Goal: Task Accomplishment & Management: Manage account settings

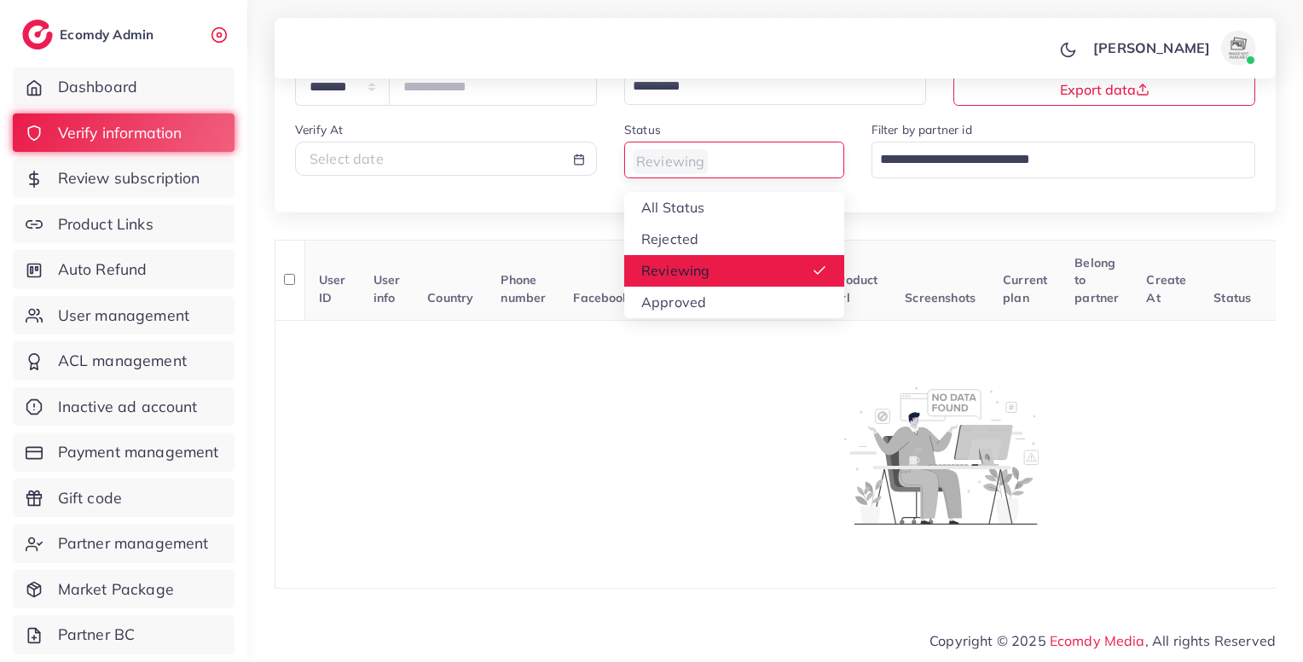
scroll to position [154, 0]
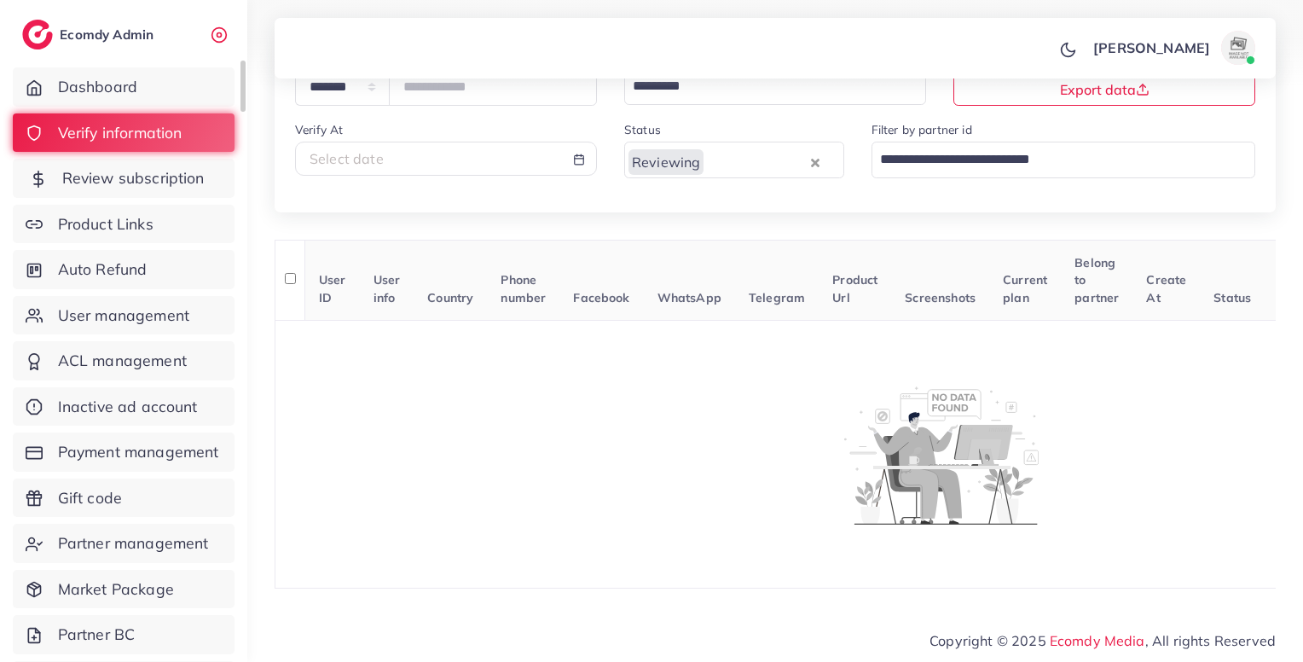
click at [105, 181] on span "Review subscription" at bounding box center [133, 178] width 142 height 22
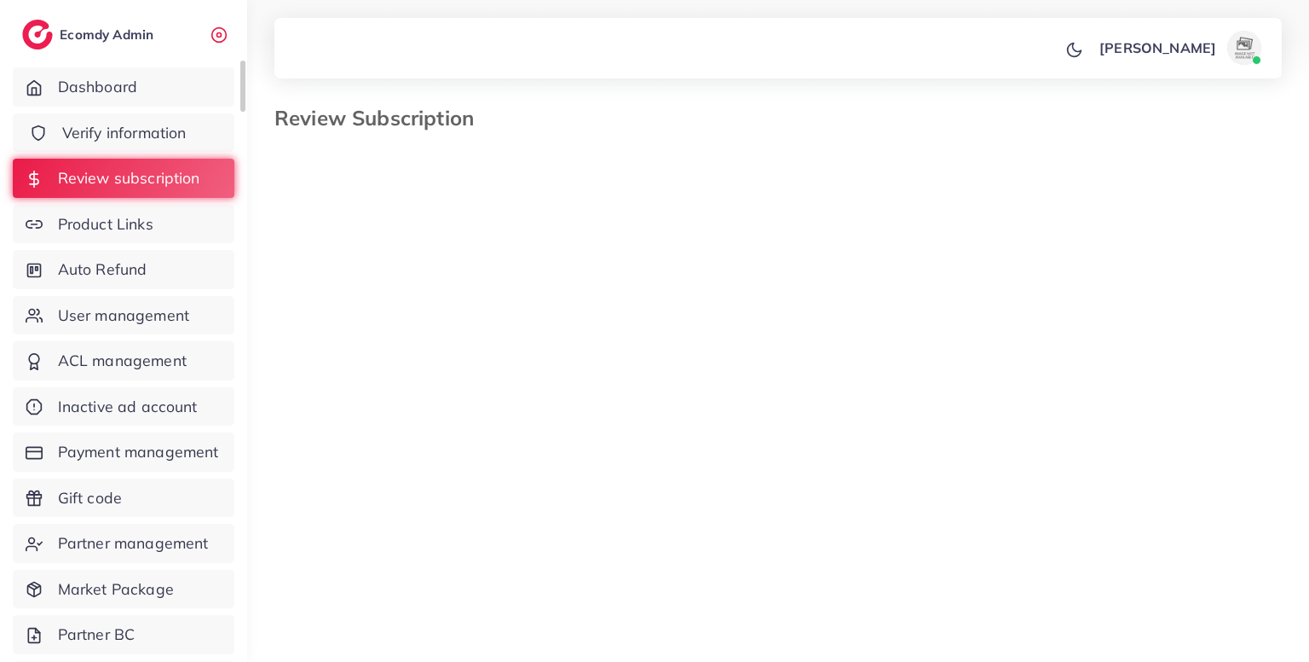
select select "*******"
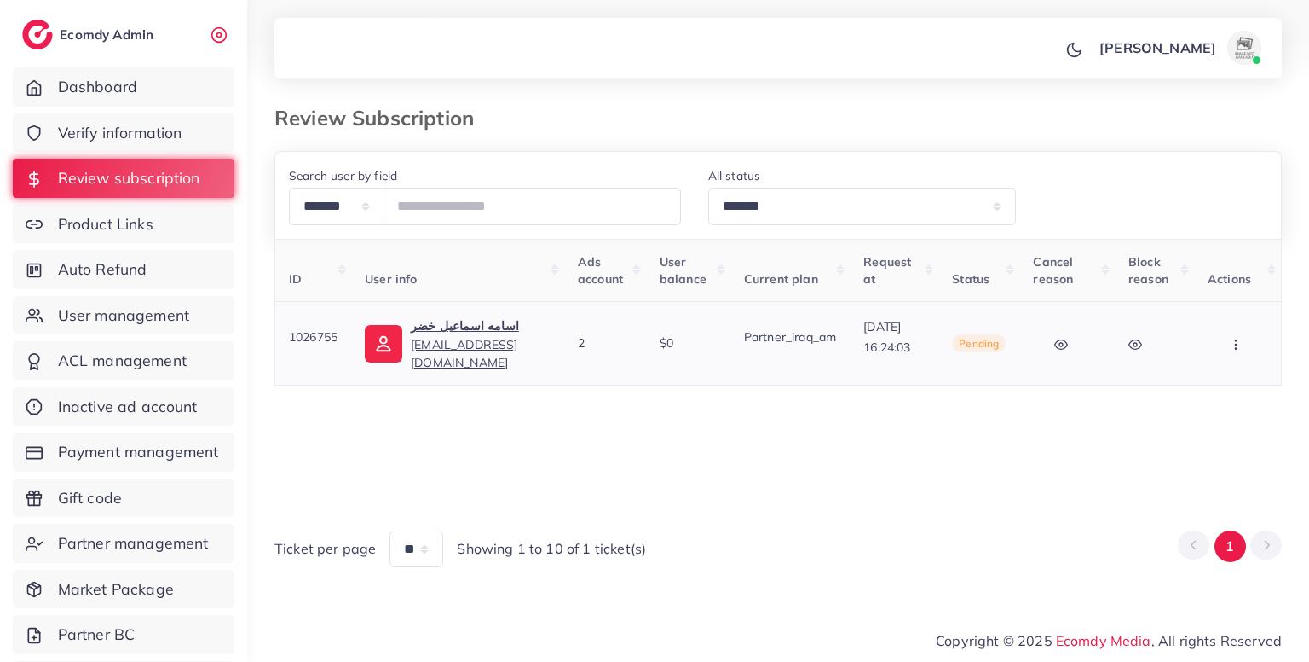
click at [1248, 353] on button "button" at bounding box center [1238, 343] width 60 height 38
click at [1200, 427] on span "Skip" at bounding box center [1191, 432] width 28 height 17
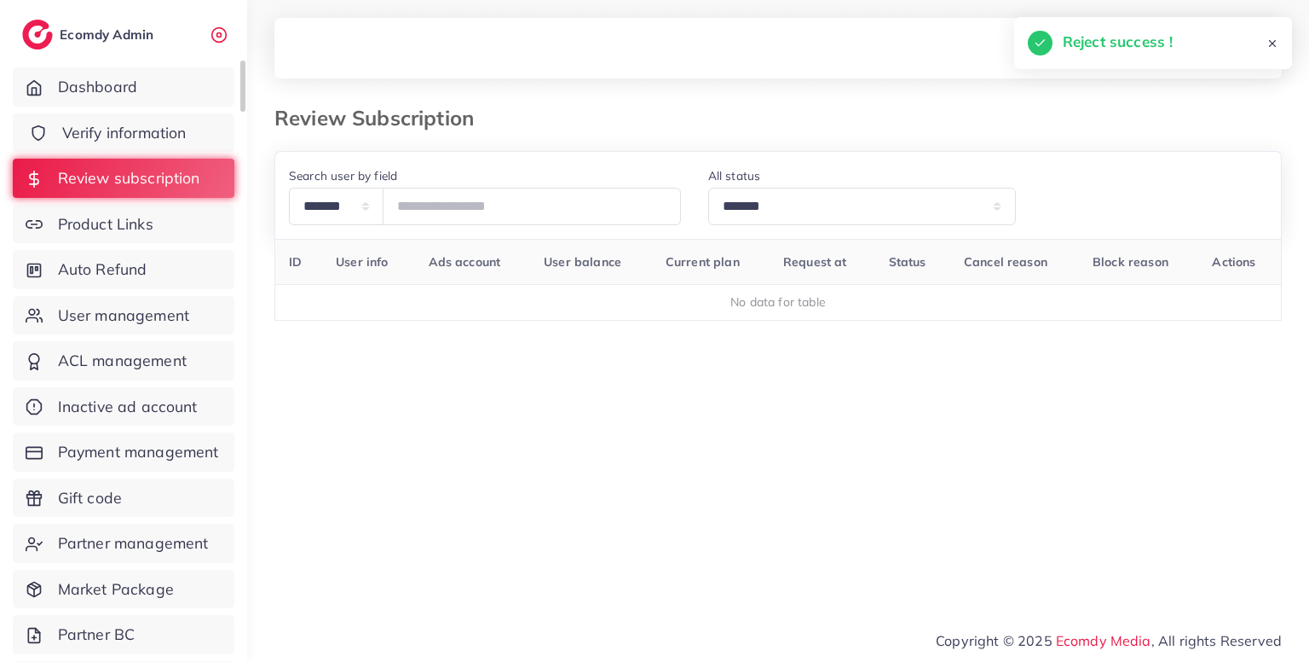
click at [188, 134] on link "Verify information" at bounding box center [124, 132] width 222 height 39
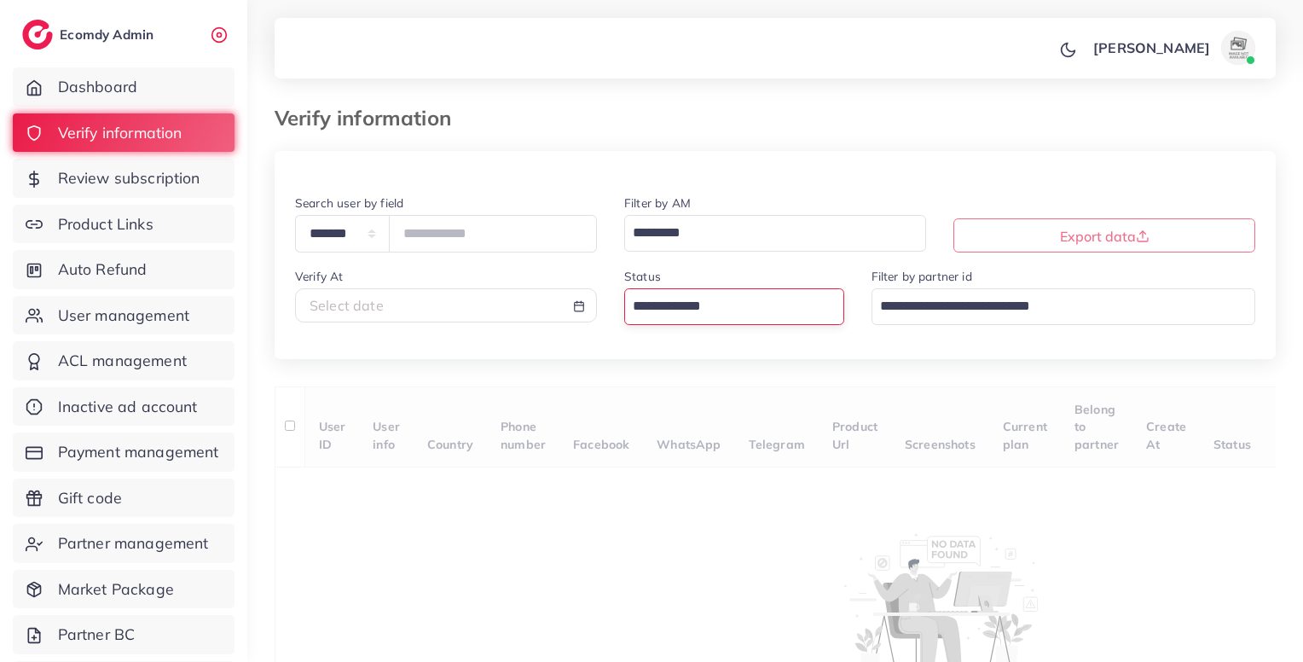
click at [710, 300] on input "Search for option" at bounding box center [724, 306] width 195 height 29
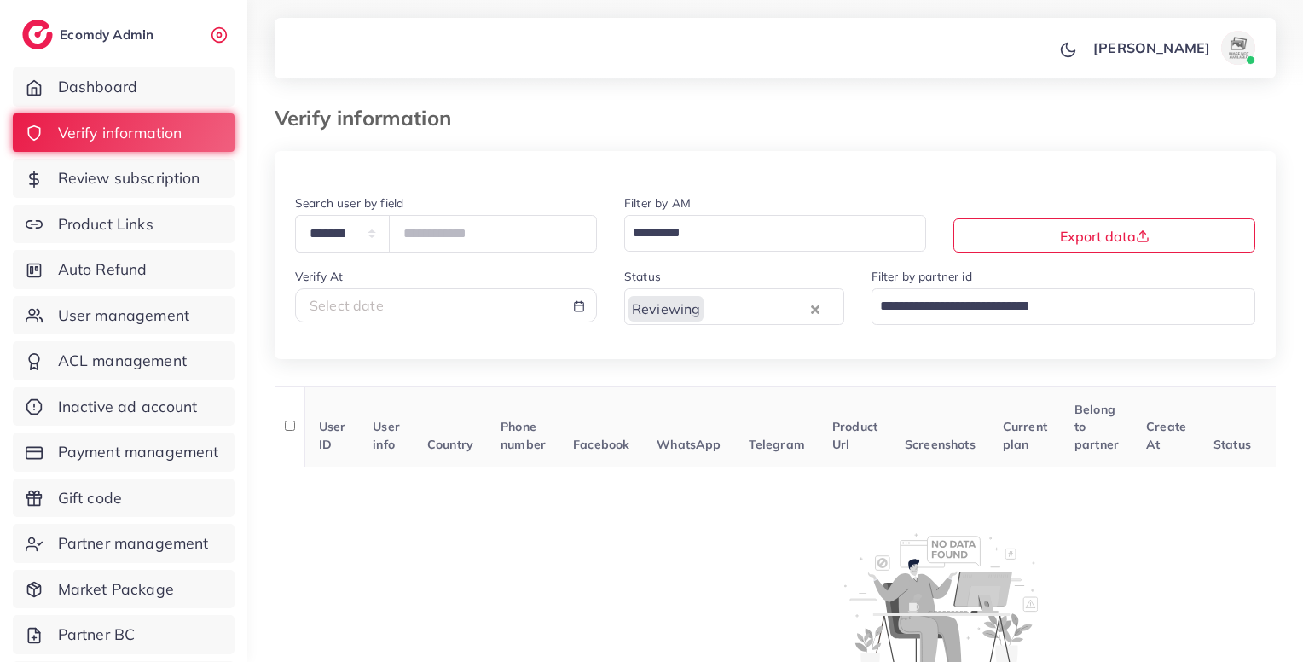
click at [739, 316] on input "Search for option" at bounding box center [755, 306] width 101 height 29
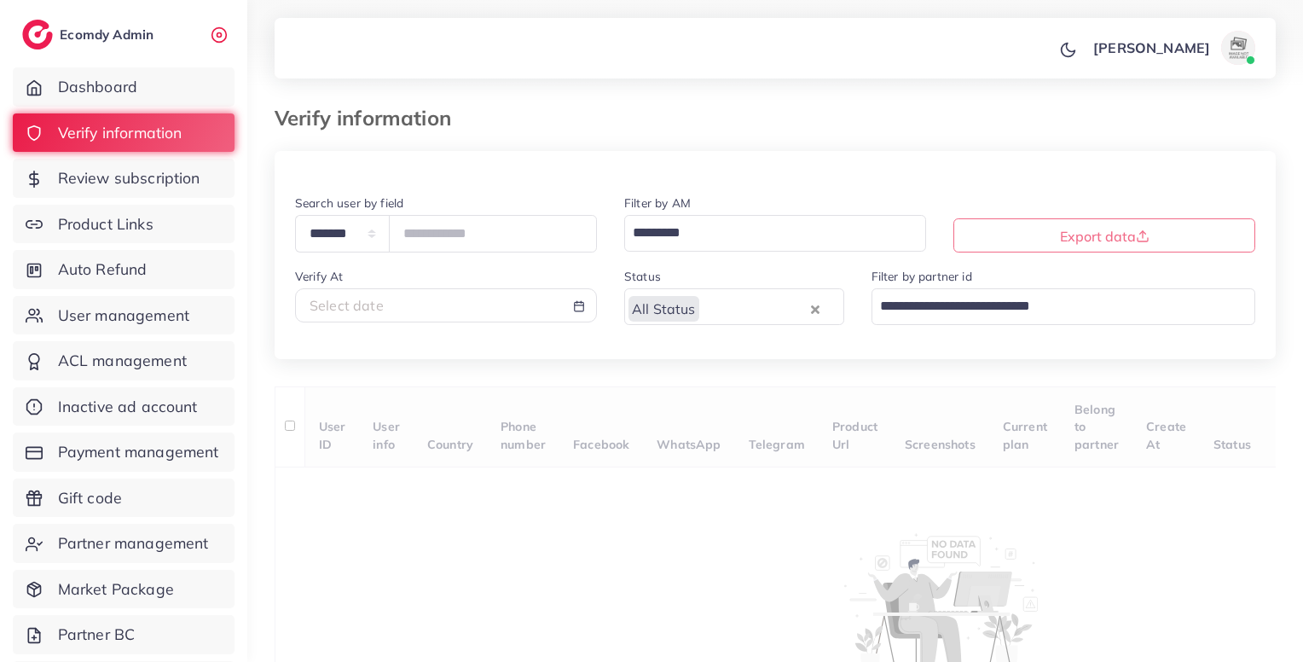
click at [409, 307] on div "Select date" at bounding box center [445, 306] width 273 height 20
select select "*"
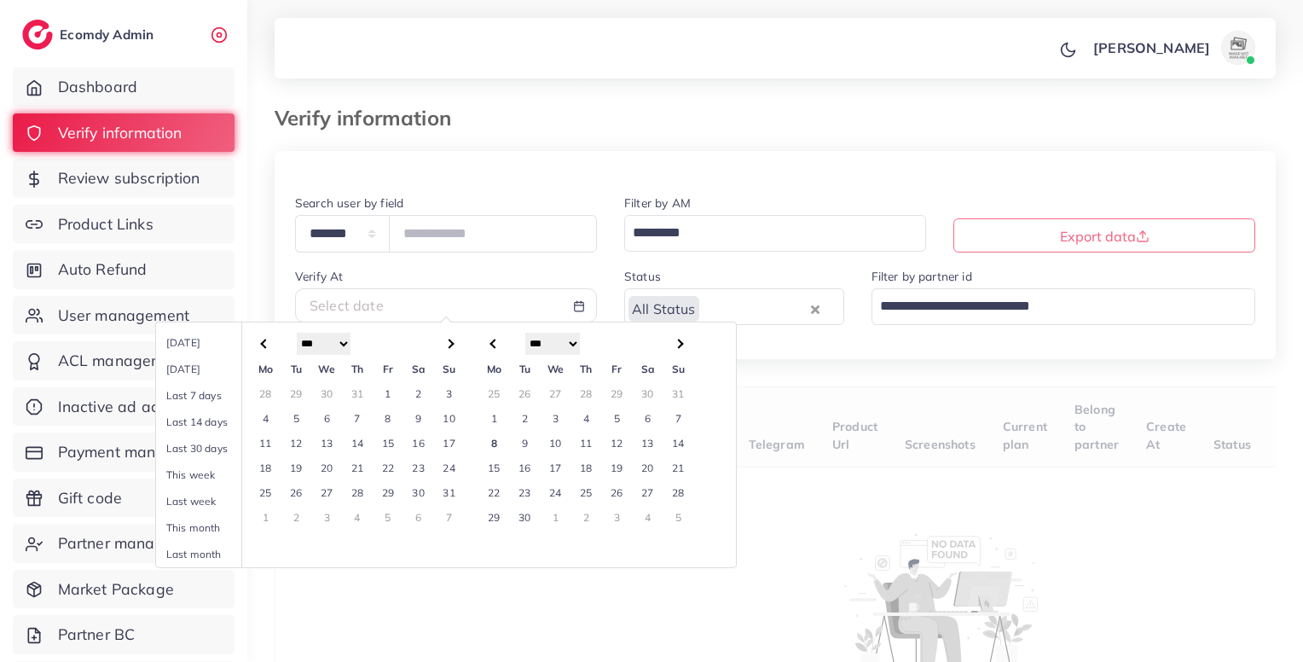
click at [488, 441] on td "8" at bounding box center [494, 442] width 31 height 25
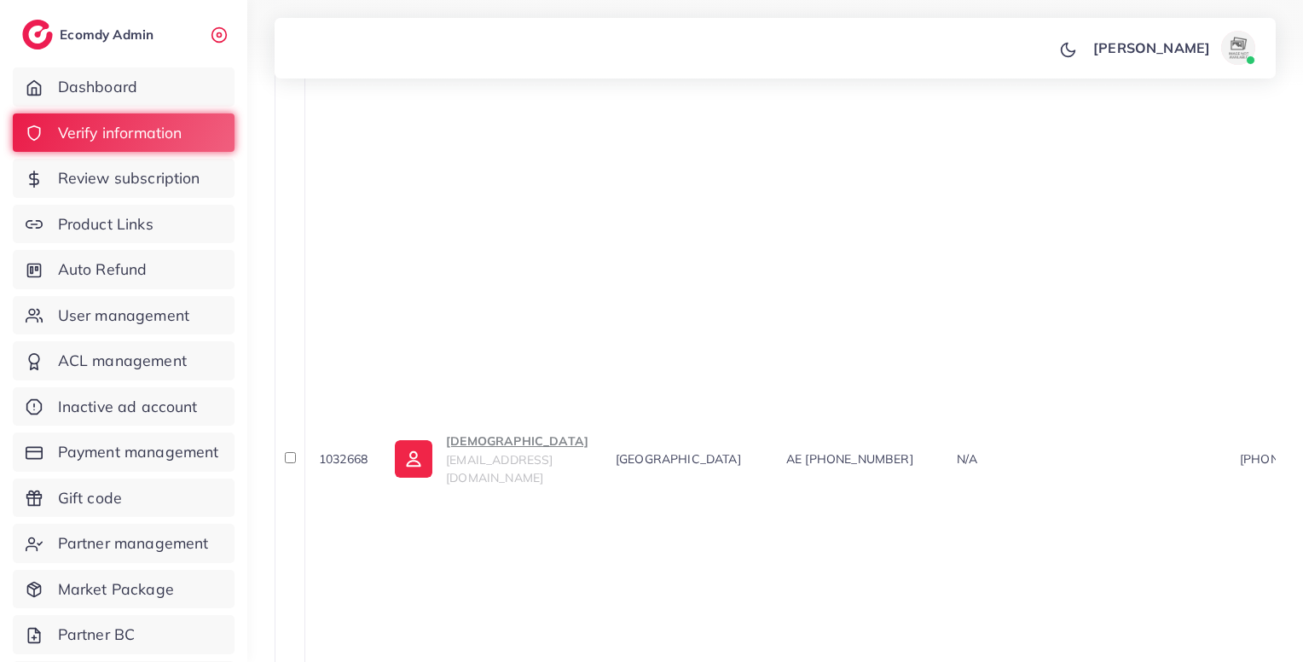
scroll to position [1783, 0]
